Goal: Task Accomplishment & Management: Manage account settings

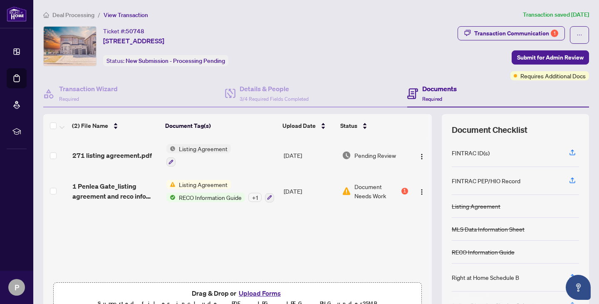
click at [373, 153] on span "Pending Review" at bounding box center [375, 155] width 42 height 9
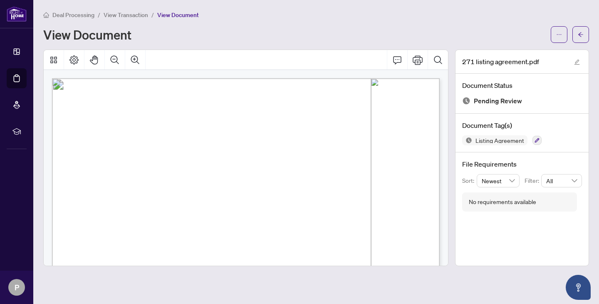
click at [491, 99] on span "Pending Review" at bounding box center [498, 100] width 48 height 11
click at [509, 141] on span "Listing Agreement" at bounding box center [499, 140] width 55 height 6
click at [388, 19] on div "Deal Processing / View Transaction / View Document" at bounding box center [316, 15] width 546 height 10
click at [119, 13] on span "View Transaction" at bounding box center [126, 14] width 44 height 7
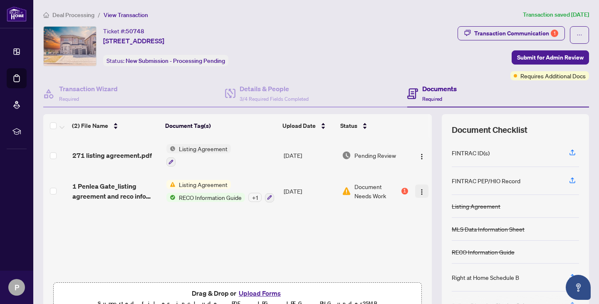
click at [417, 184] on button "button" at bounding box center [421, 190] width 13 height 13
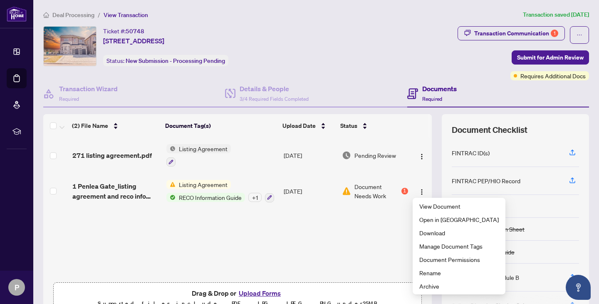
click at [370, 226] on div "271 listing agreement.pdf Listing Agreement Sep/09/2025 Pending Review 1 Penlea…" at bounding box center [237, 207] width 388 height 141
